Goal: Information Seeking & Learning: Learn about a topic

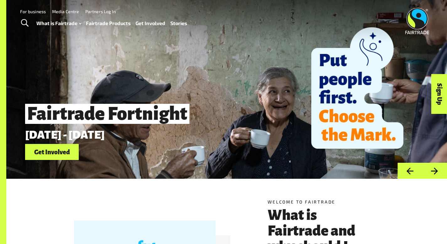
click at [101, 24] on link "Fairtrade Products" at bounding box center [108, 23] width 45 height 9
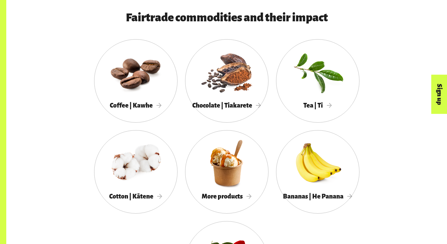
scroll to position [557, 0]
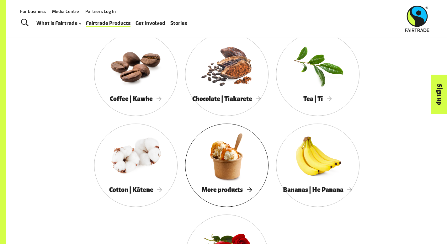
click at [185, 172] on div at bounding box center [226, 156] width 83 height 54
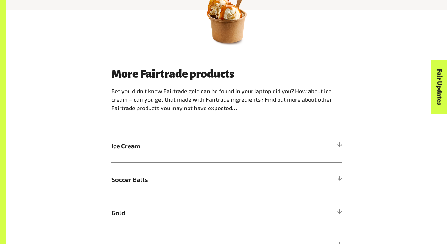
scroll to position [345, 0]
click at [342, 143] on div at bounding box center [340, 146] width 6 height 6
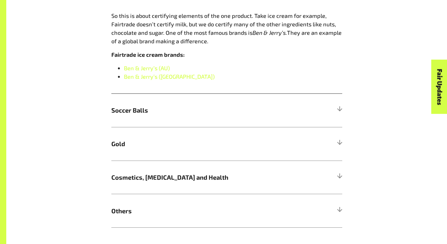
scroll to position [508, 0]
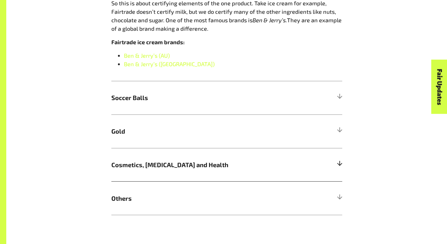
click at [342, 148] on h5 "Cosmetics, [MEDICAL_DATA] and Health" at bounding box center [226, 165] width 231 height 34
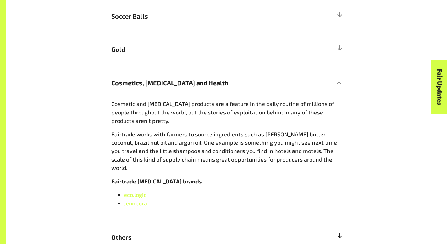
click at [342, 234] on div at bounding box center [340, 237] width 6 height 6
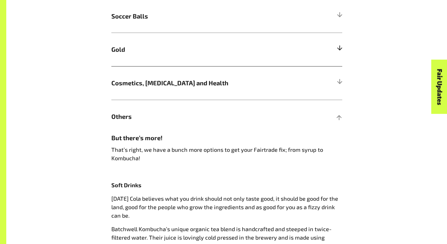
click at [342, 46] on div at bounding box center [340, 49] width 6 height 6
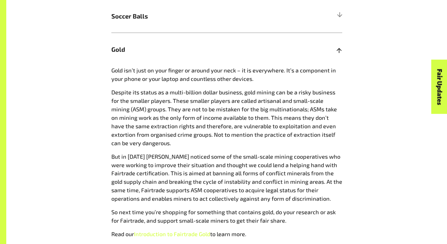
click at [342, 46] on div at bounding box center [340, 49] width 6 height 6
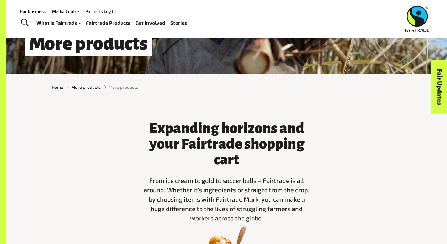
scroll to position [0, 0]
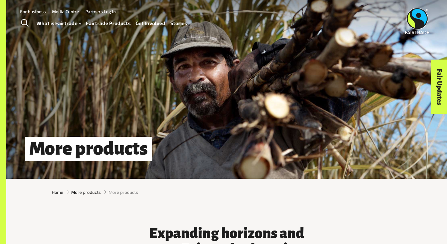
click at [122, 23] on link "Fairtrade Products" at bounding box center [108, 23] width 45 height 9
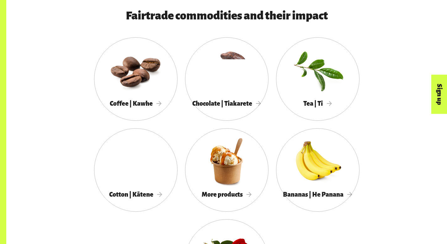
scroll to position [565, 0]
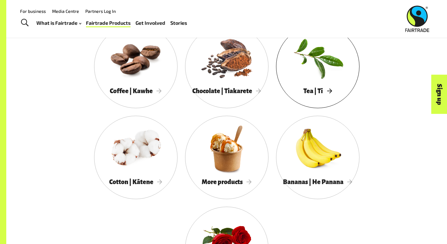
click at [276, 85] on div at bounding box center [317, 57] width 83 height 54
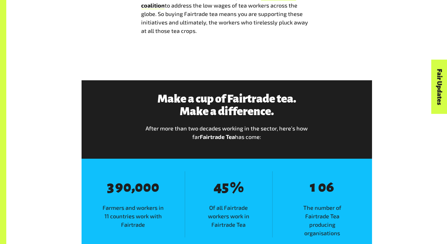
scroll to position [672, 0]
